Goal: Navigation & Orientation: Find specific page/section

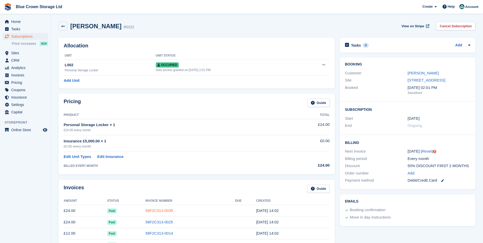
click at [160, 210] on link "58F2C313-0035" at bounding box center [158, 210] width 27 height 4
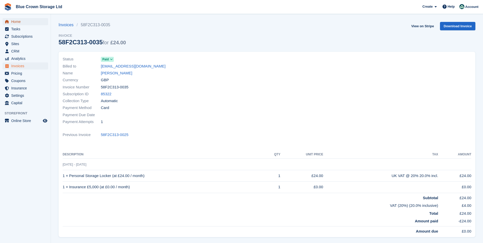
click at [18, 22] on span "Home" at bounding box center [26, 21] width 31 height 7
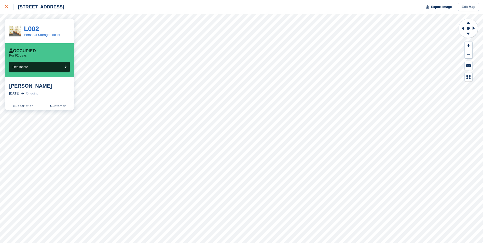
drag, startPoint x: 0, startPoint y: 0, endPoint x: 6, endPoint y: 4, distance: 7.5
click at [6, 4] on div at bounding box center [9, 7] width 8 height 6
